Goal: Check status: Check status

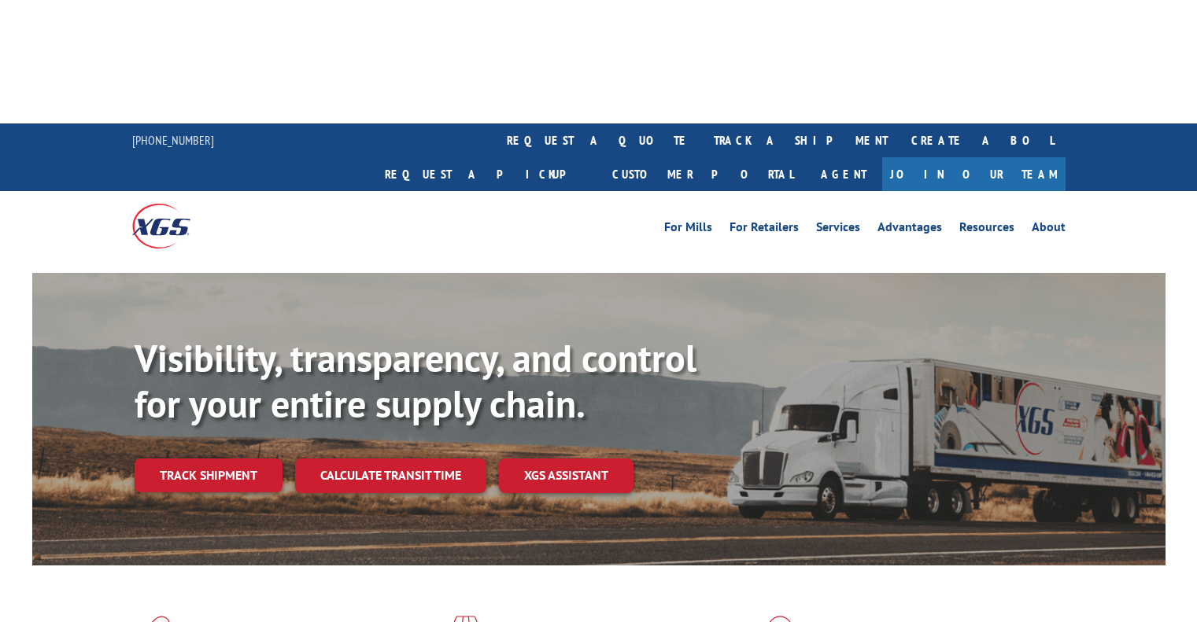
scroll to position [215, 0]
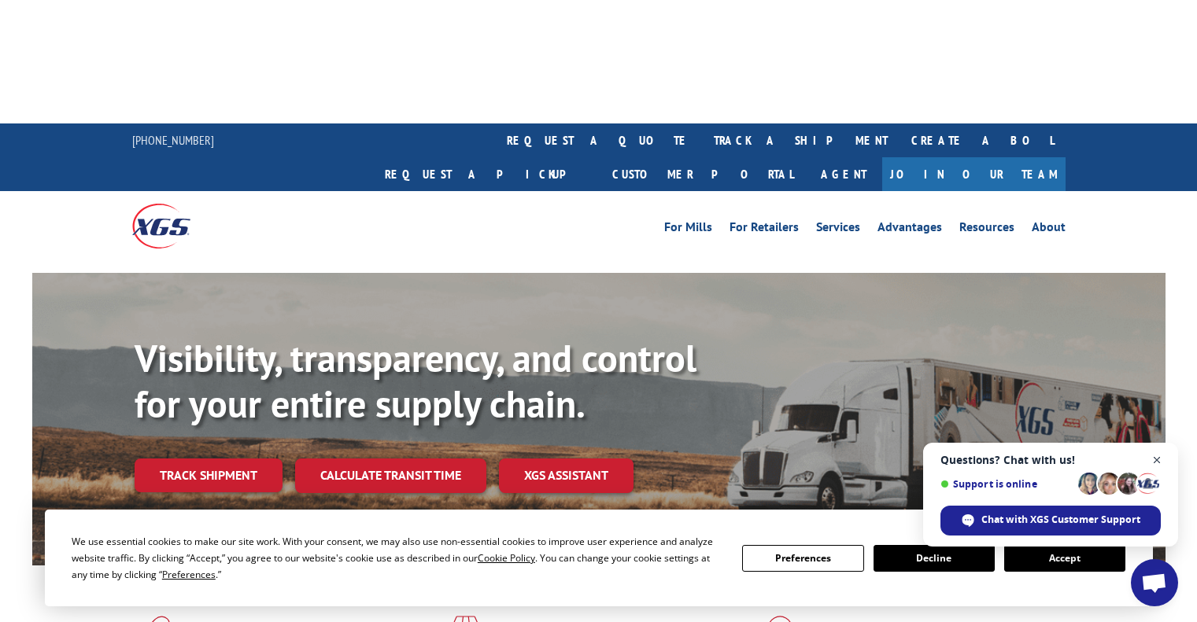
click at [1160, 460] on span "Open chat" at bounding box center [1157, 461] width 20 height 20
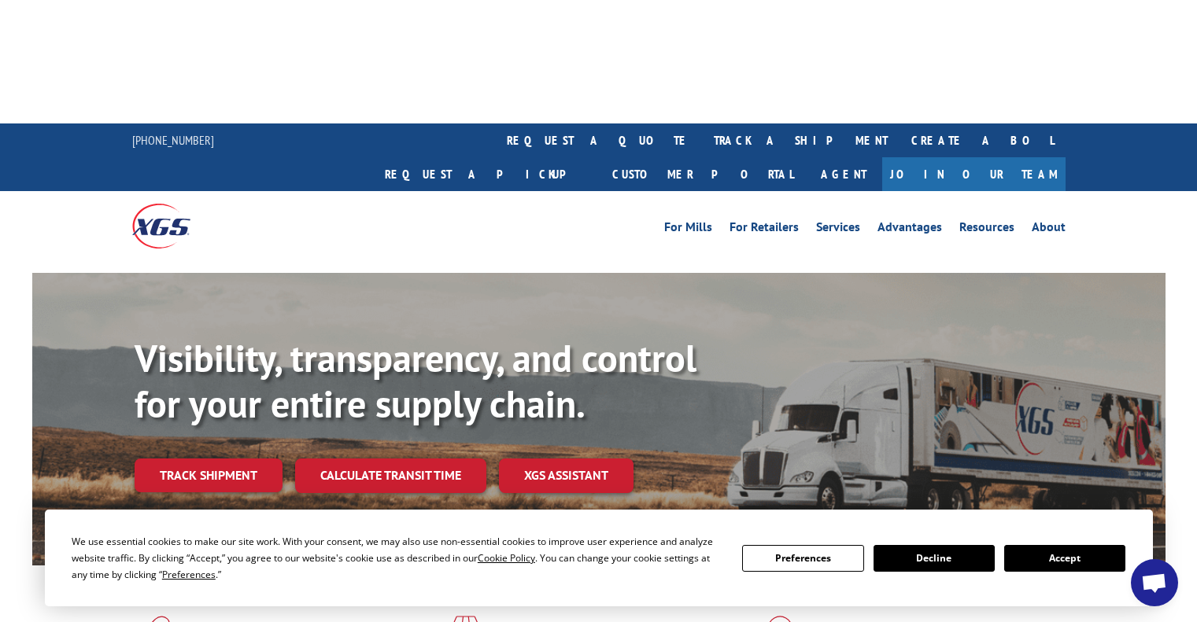
click at [1076, 556] on button "Accept" at bounding box center [1064, 558] width 121 height 27
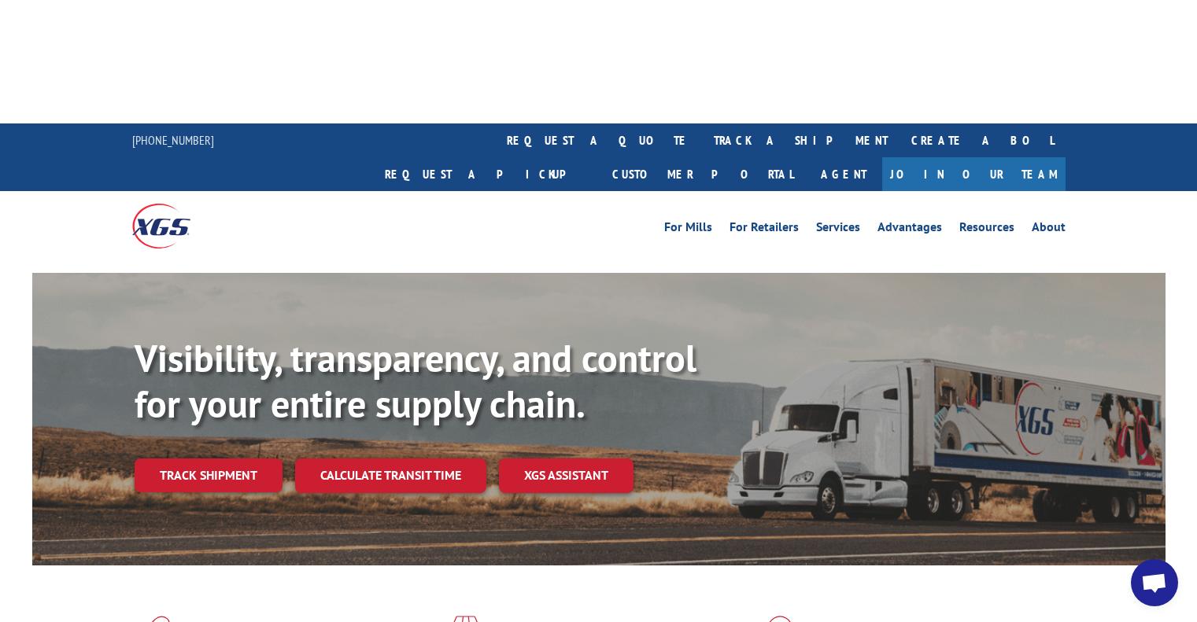
click at [260, 459] on link "Track shipment" at bounding box center [209, 475] width 148 height 33
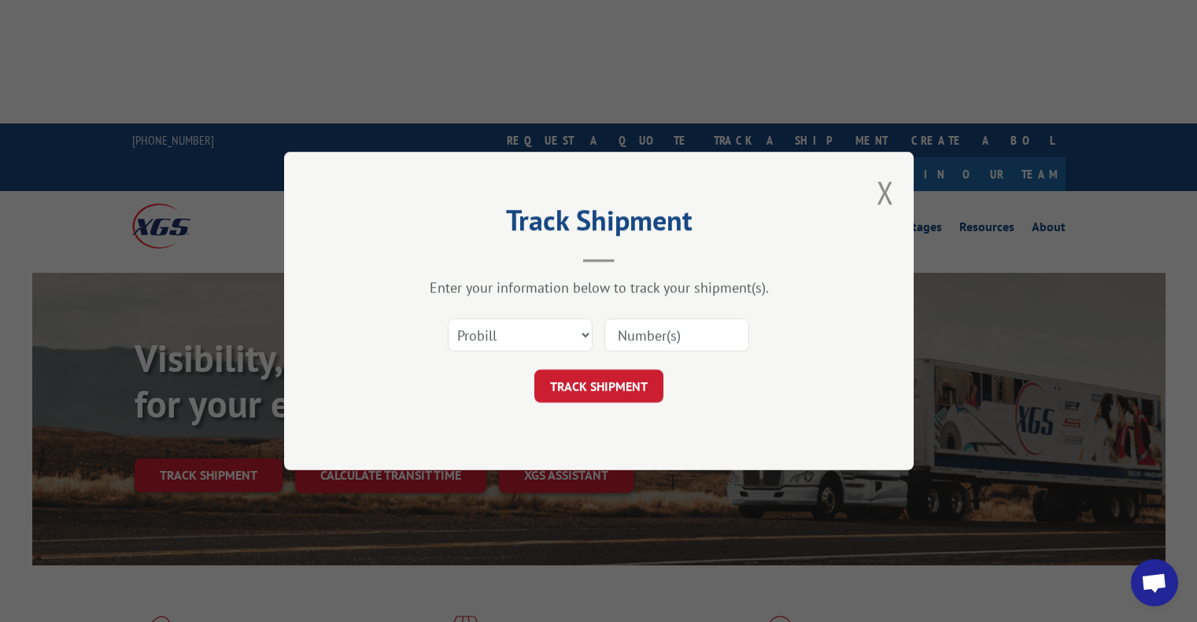
drag, startPoint x: 686, startPoint y: 358, endPoint x: 680, endPoint y: 345, distance: 14.1
click at [685, 360] on div "Select category... Probill BOL PO" at bounding box center [599, 335] width 472 height 52
click at [679, 341] on input at bounding box center [676, 335] width 145 height 33
paste input "50864093"
type input "50864093"
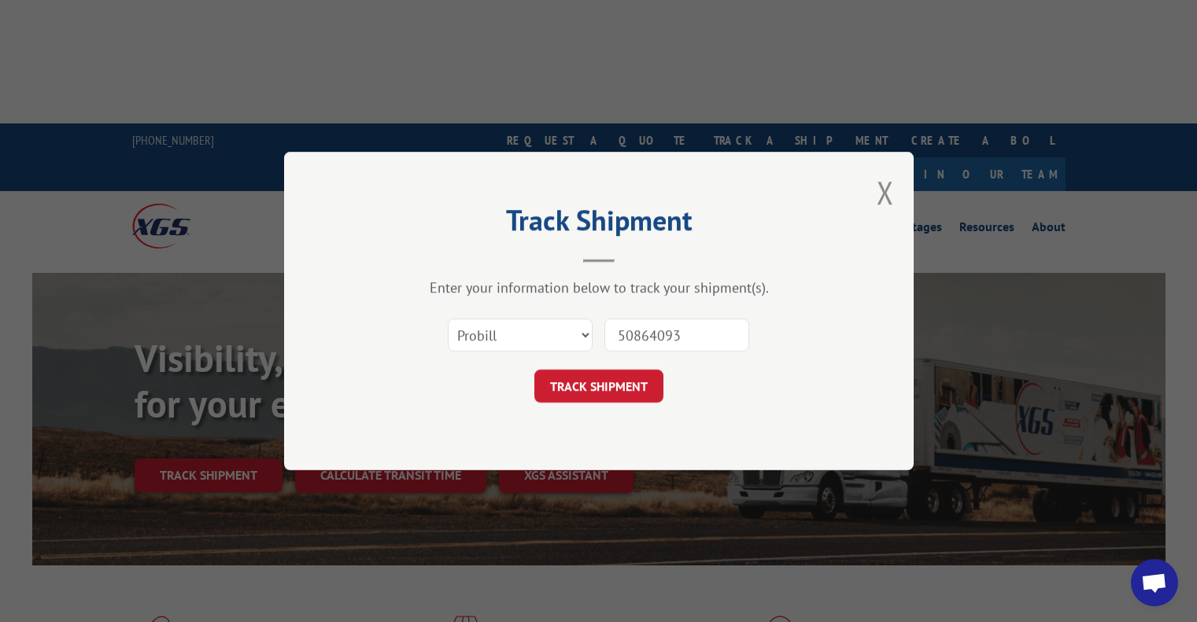
click at [596, 387] on button "TRACK SHIPMENT" at bounding box center [598, 386] width 129 height 33
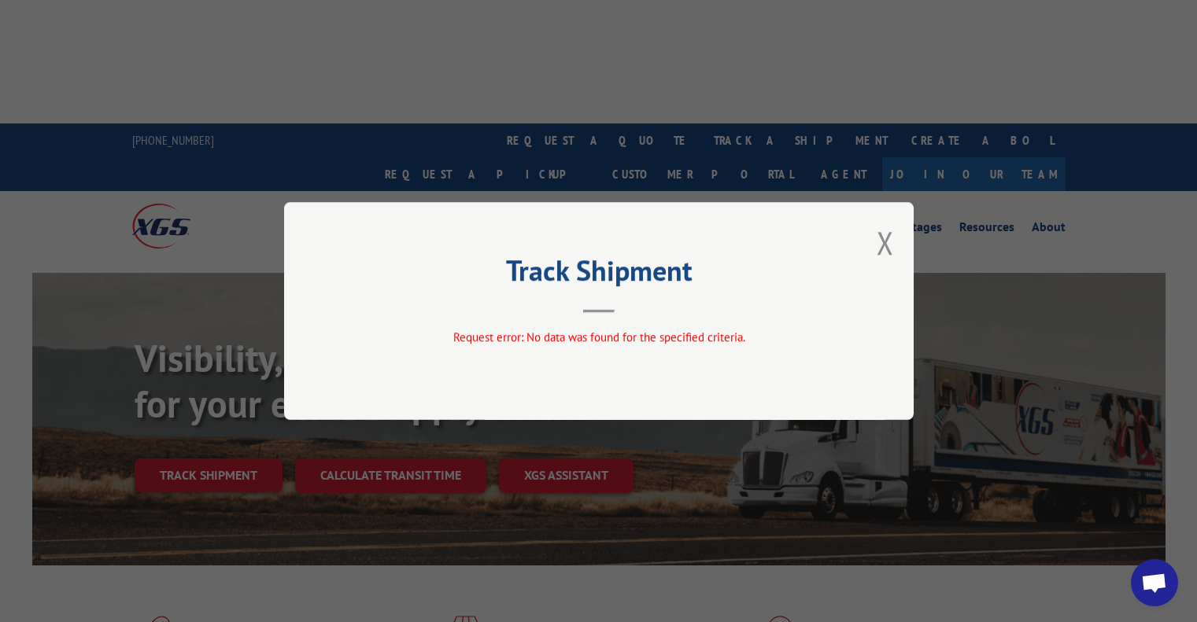
drag, startPoint x: 880, startPoint y: 241, endPoint x: 867, endPoint y: 245, distance: 13.2
click at [880, 242] on button "Close modal" at bounding box center [885, 243] width 17 height 42
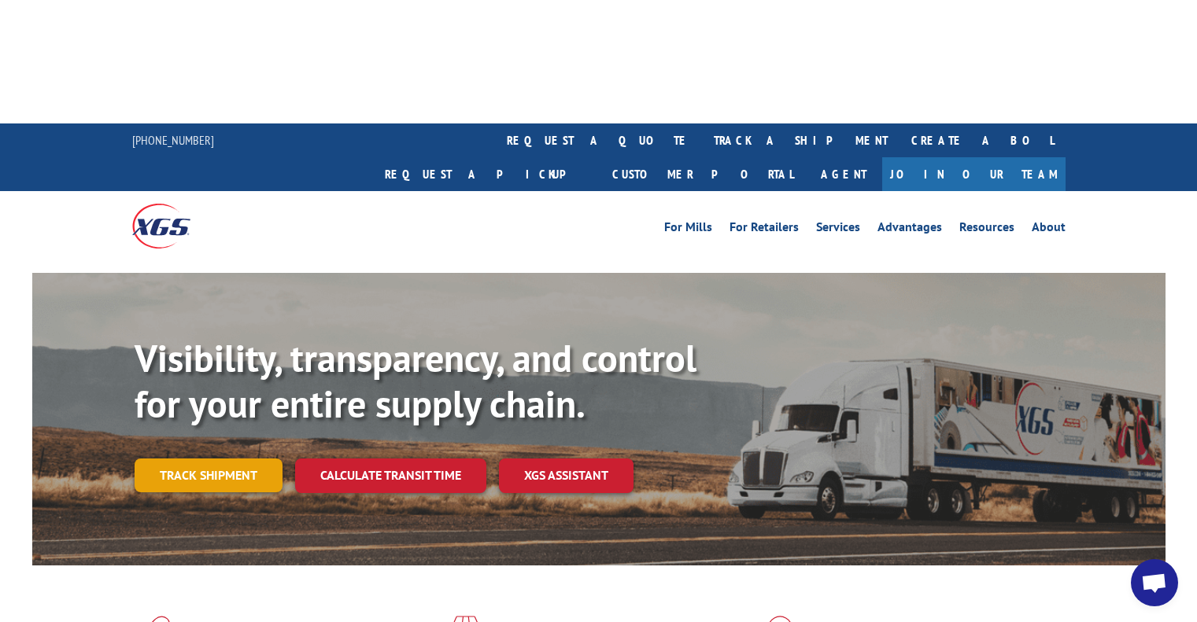
drag, startPoint x: 205, startPoint y: 314, endPoint x: 218, endPoint y: 325, distance: 17.3
click at [205, 459] on link "Track shipment" at bounding box center [209, 475] width 148 height 33
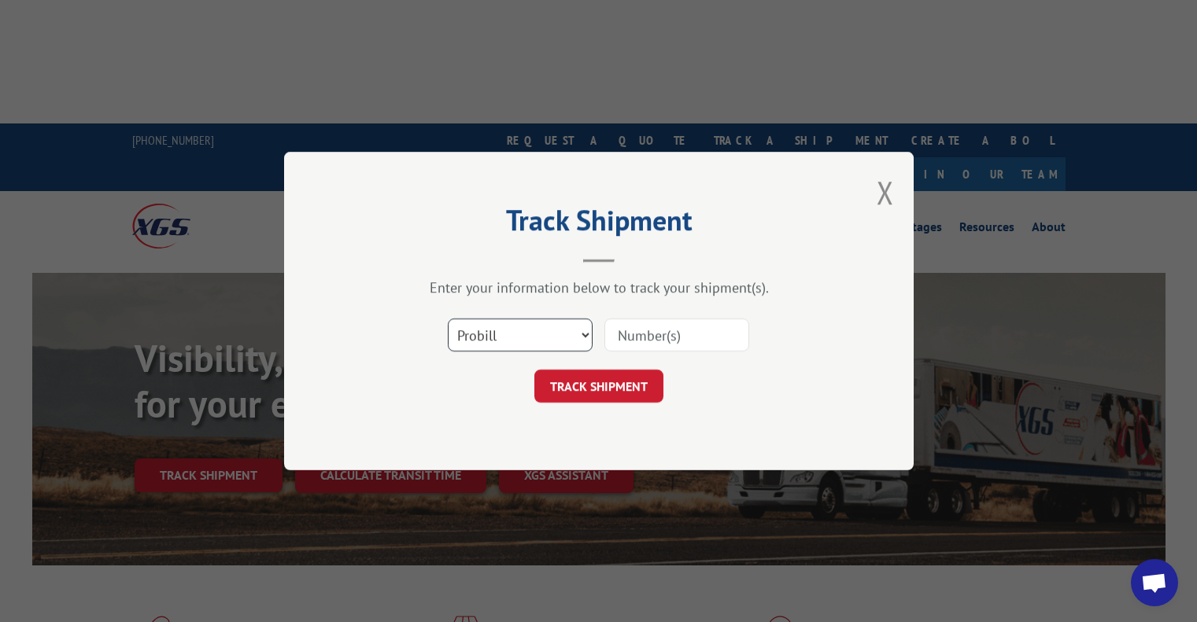
drag, startPoint x: 550, startPoint y: 320, endPoint x: 559, endPoint y: 328, distance: 11.7
click at [550, 321] on select "Select category... Probill BOL PO" at bounding box center [520, 335] width 145 height 33
select select "bol"
click at [448, 319] on select "Select category... Probill BOL PO" at bounding box center [520, 335] width 145 height 33
click at [644, 330] on input at bounding box center [676, 335] width 145 height 33
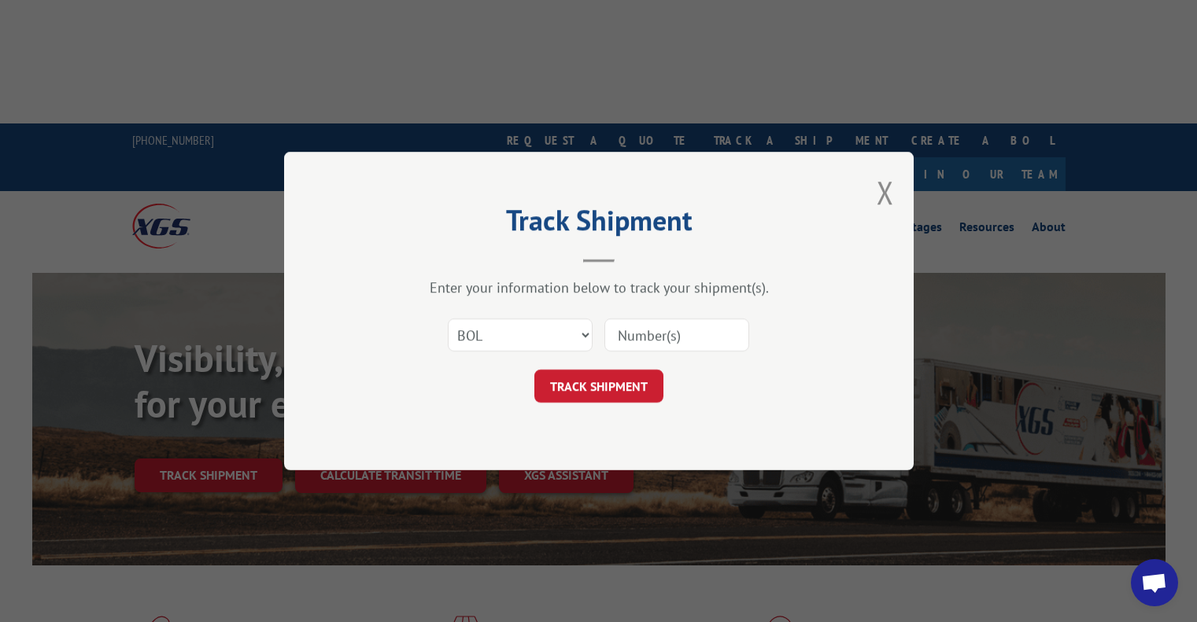
paste input "50864093"
type input "50864093"
click button "TRACK SHIPMENT" at bounding box center [598, 386] width 129 height 33
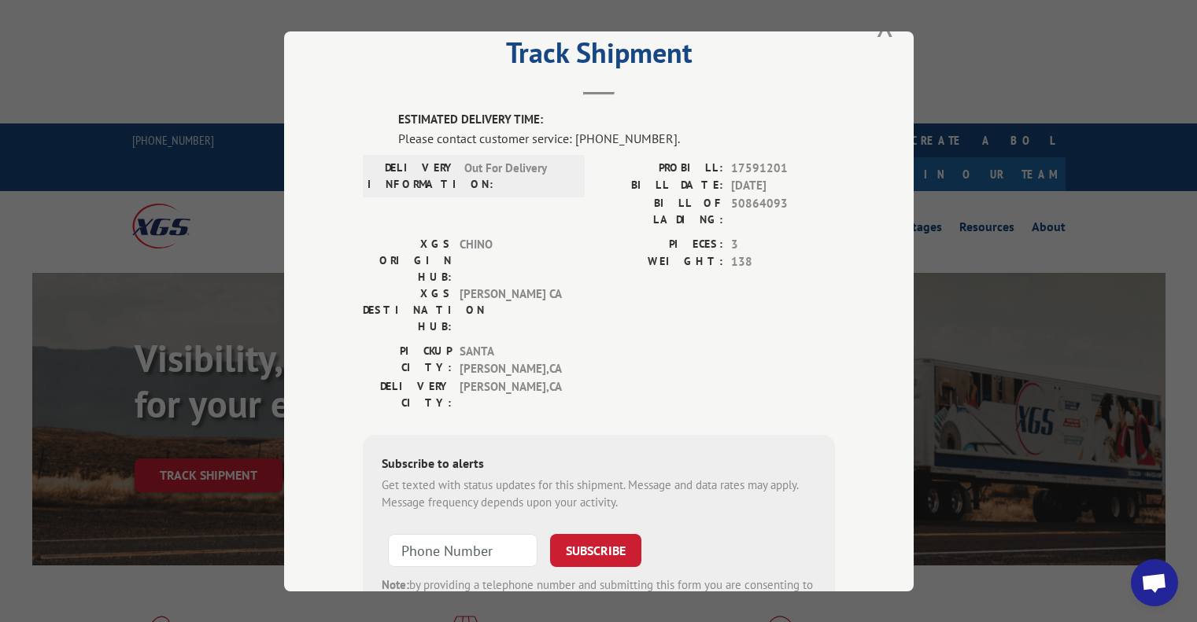
scroll to position [0, 0]
